Goal: Browse casually

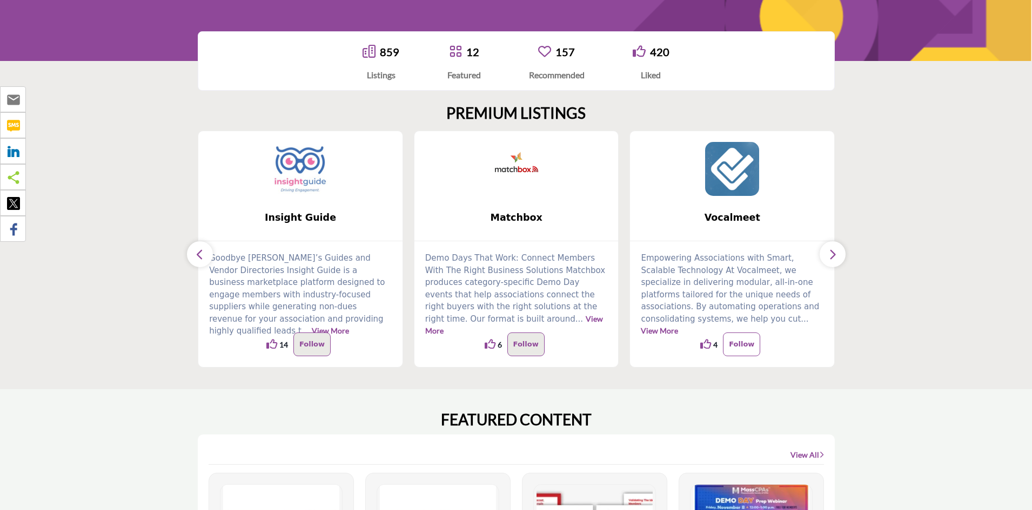
scroll to position [216, 0]
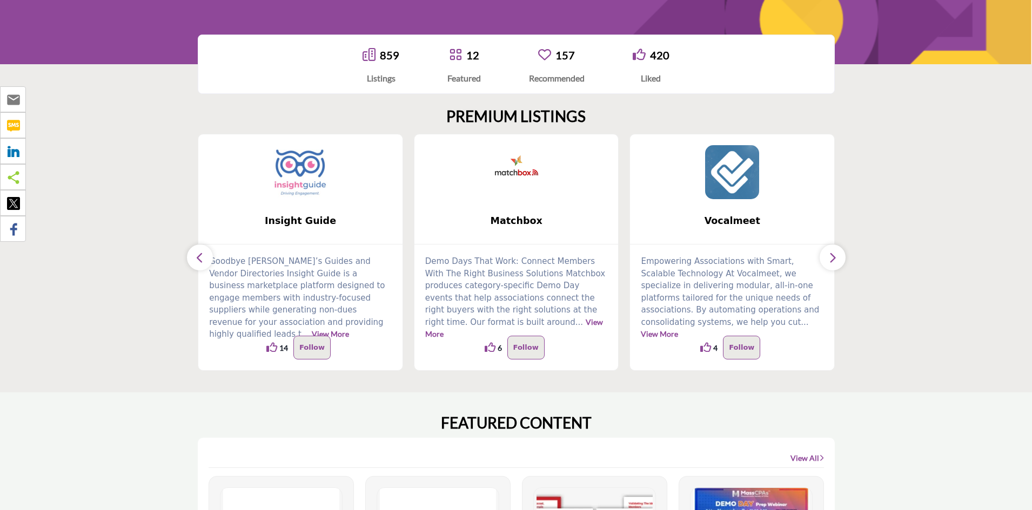
click at [836, 257] on icon "button" at bounding box center [832, 258] width 9 height 14
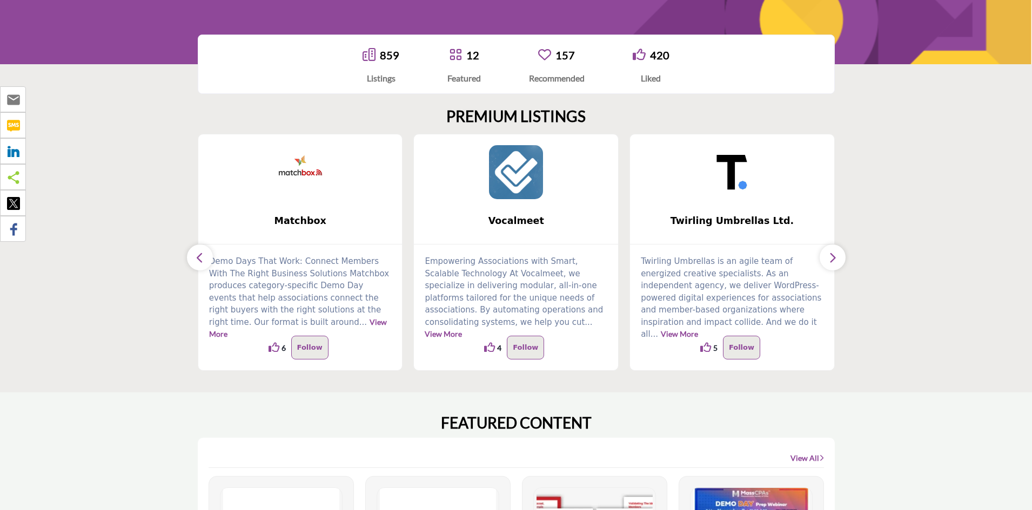
click at [836, 257] on icon "button" at bounding box center [832, 258] width 9 height 14
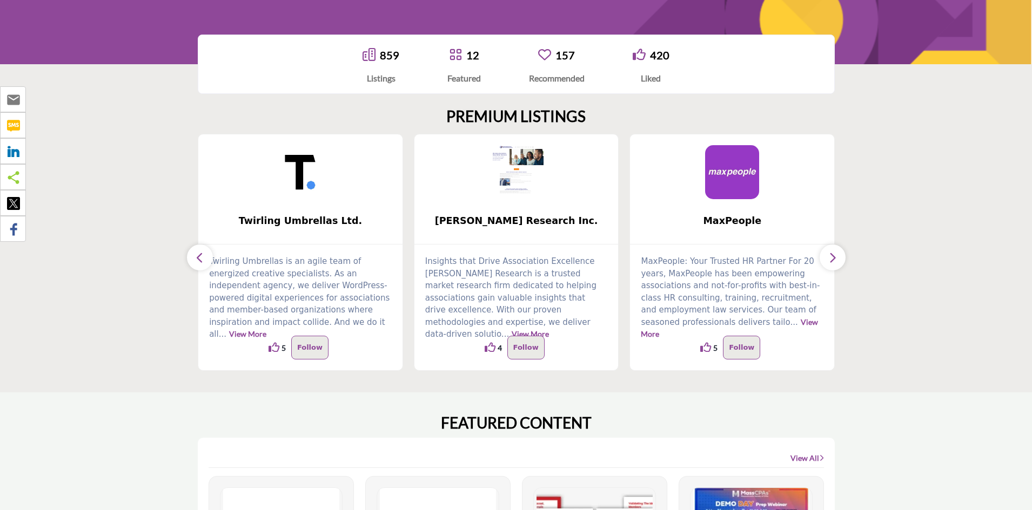
click at [836, 257] on icon "button" at bounding box center [832, 258] width 9 height 14
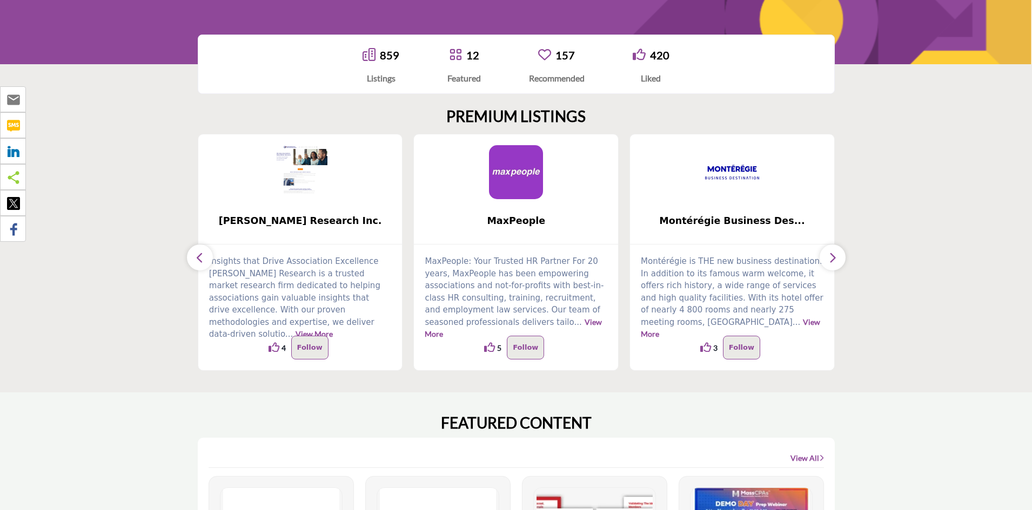
click at [836, 257] on icon "button" at bounding box center [832, 258] width 9 height 14
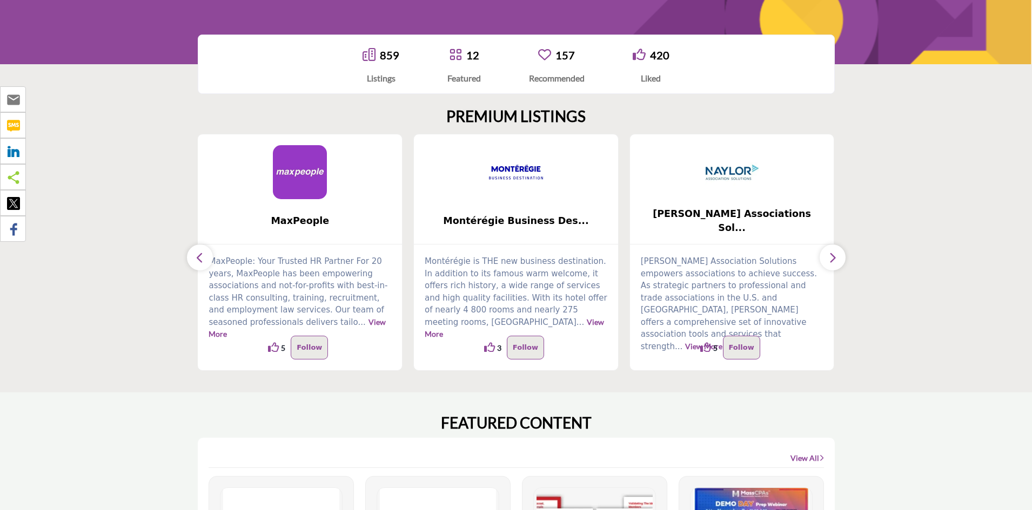
click at [836, 257] on icon "button" at bounding box center [832, 258] width 9 height 14
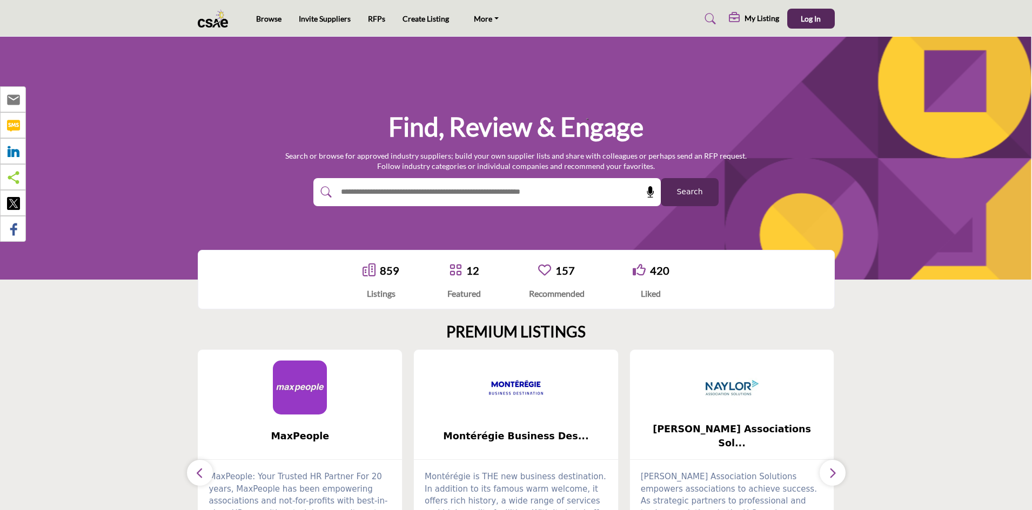
scroll to position [0, 0]
